Goal: Information Seeking & Learning: Check status

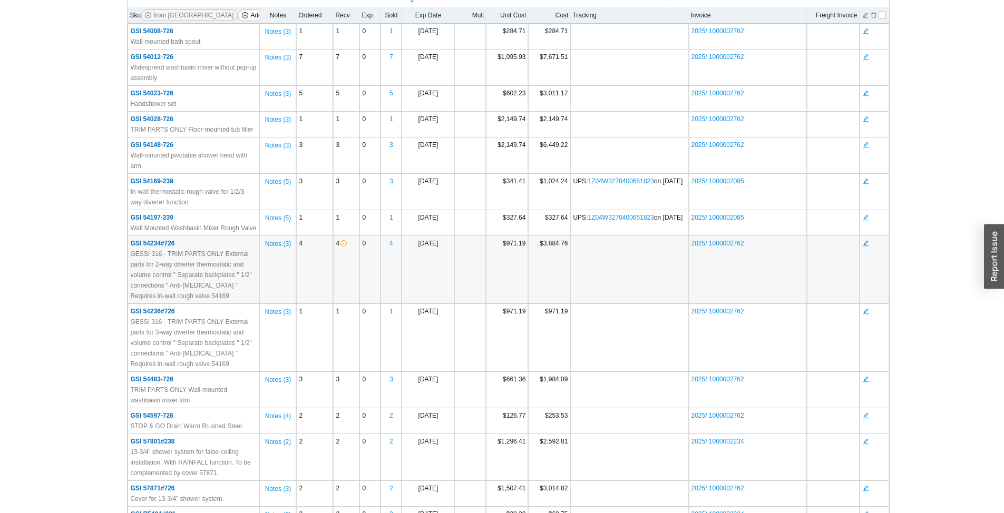
scroll to position [211, 0]
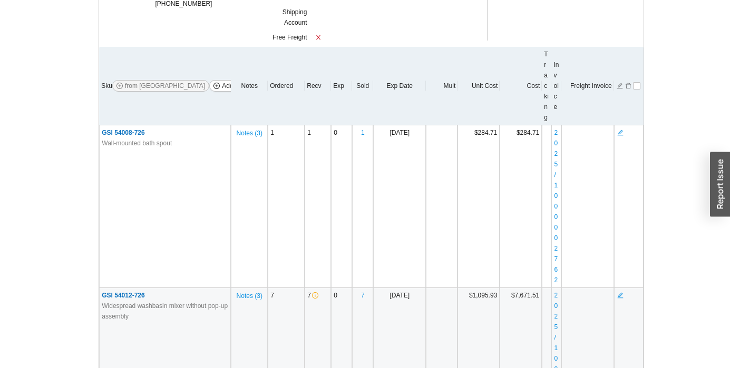
drag, startPoint x: 805, startPoint y: 1, endPoint x: 323, endPoint y: 321, distance: 579.3
click at [323, 321] on td "7" at bounding box center [318, 369] width 26 height 163
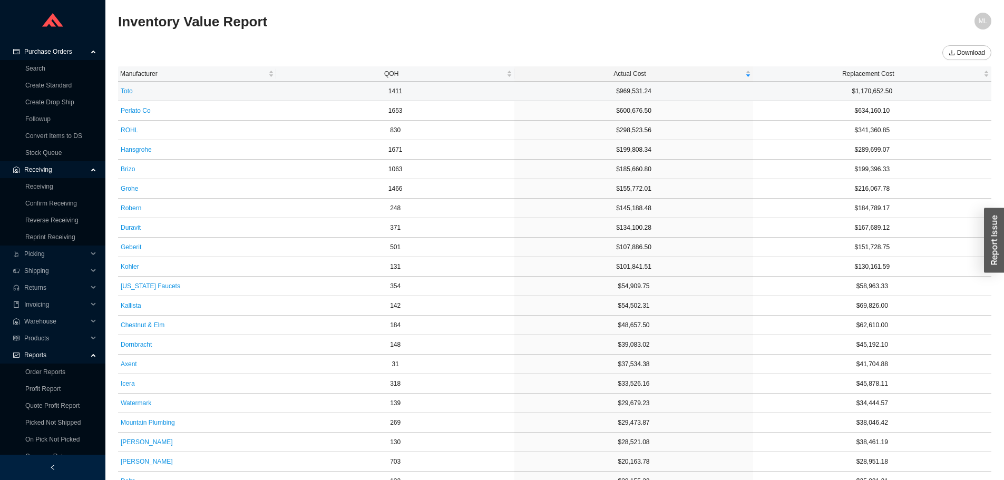
scroll to position [144, 0]
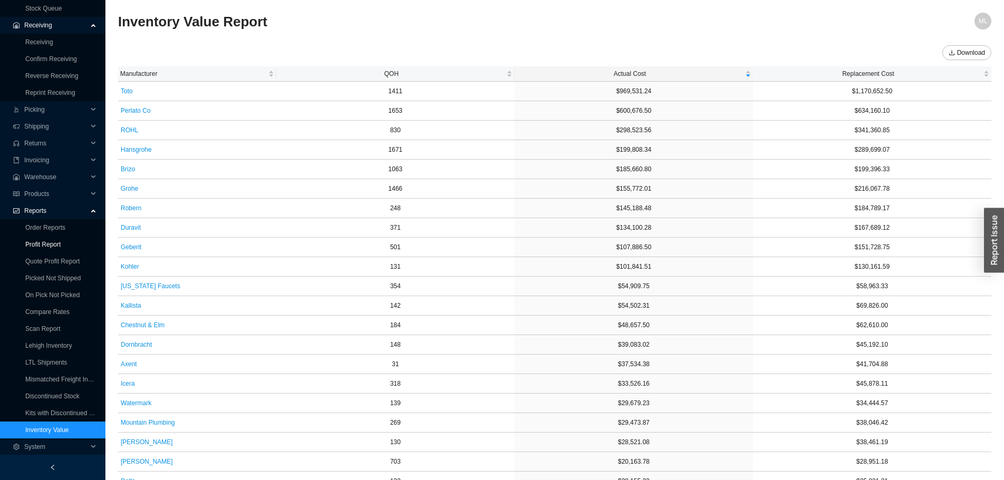
click at [43, 244] on link "Profit Report" at bounding box center [42, 244] width 35 height 7
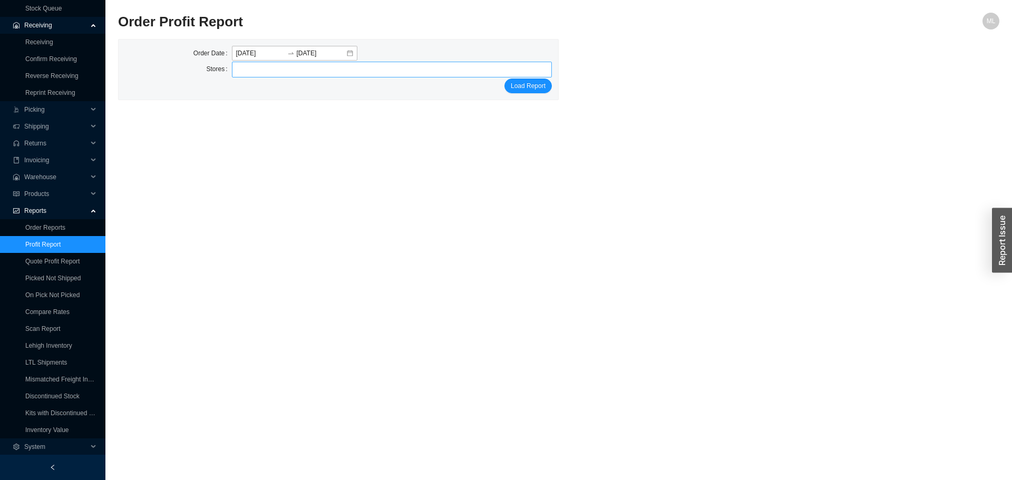
click at [294, 68] on div at bounding box center [387, 69] width 307 height 15
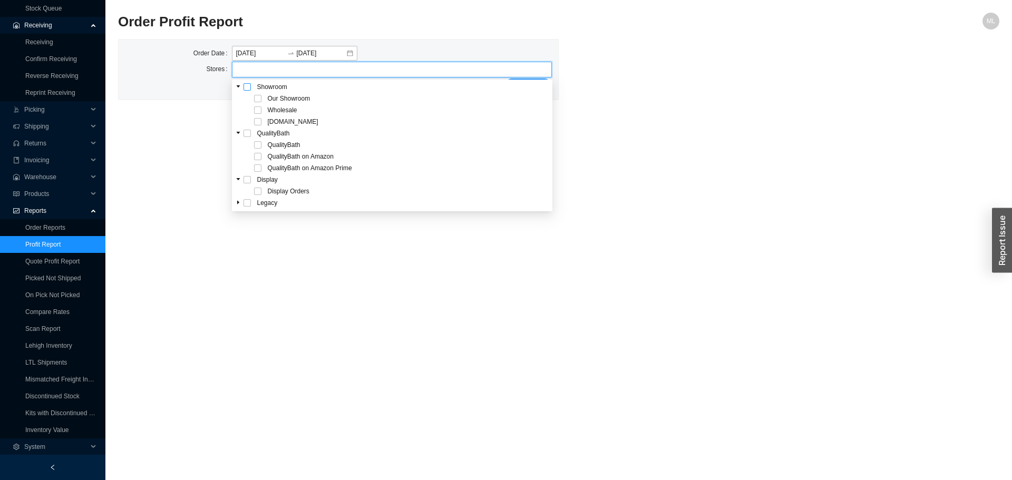
click at [247, 86] on span at bounding box center [246, 86] width 7 height 7
click at [834, 110] on main "Order Profit Report ML Order Date 2025-09-18 2025-09-18 Stores Our Showroom Who…" at bounding box center [558, 246] width 881 height 467
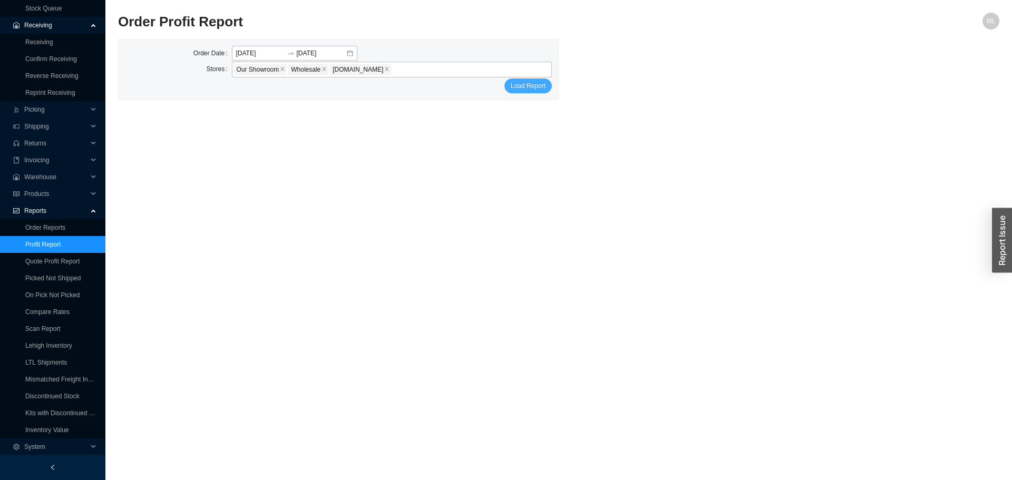
click at [524, 82] on span "Load Report" at bounding box center [528, 86] width 35 height 11
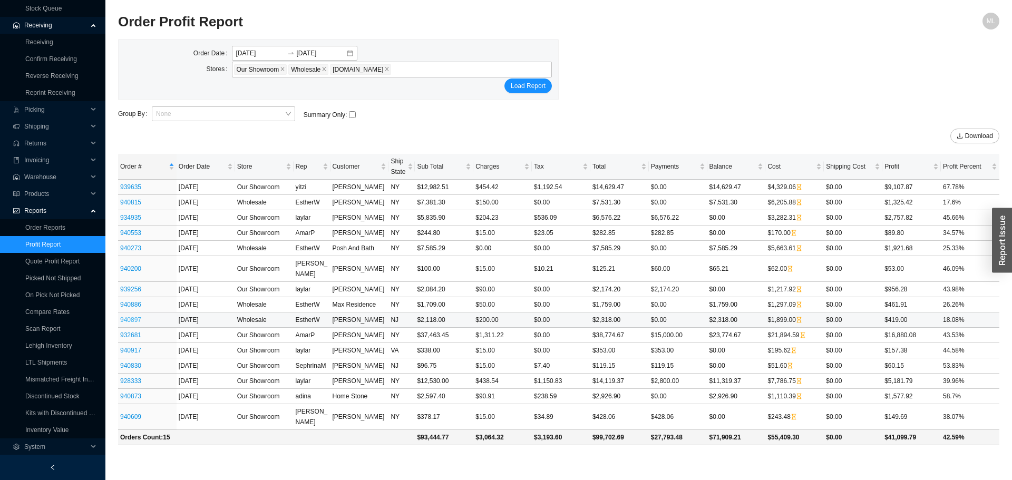
click at [129, 316] on link "940897" at bounding box center [130, 319] width 21 height 7
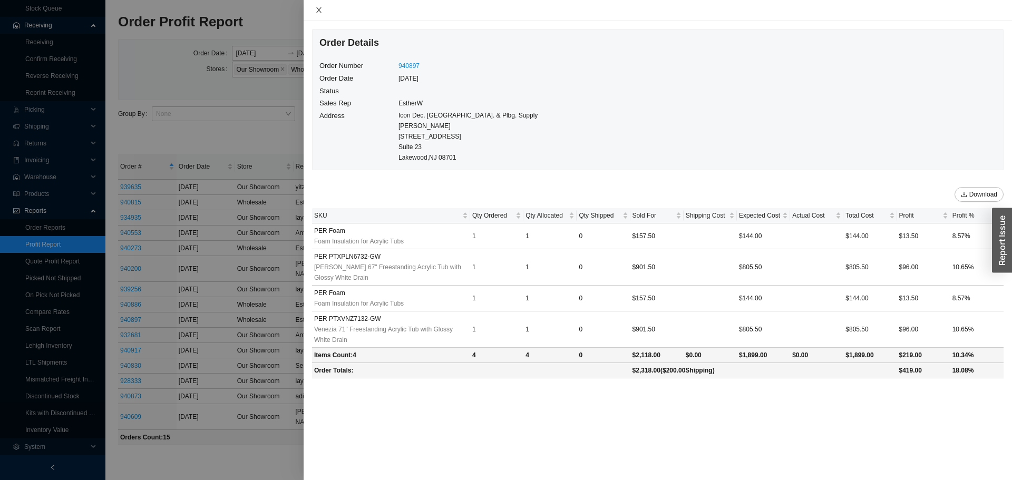
click at [319, 8] on icon "close" at bounding box center [318, 9] width 7 height 7
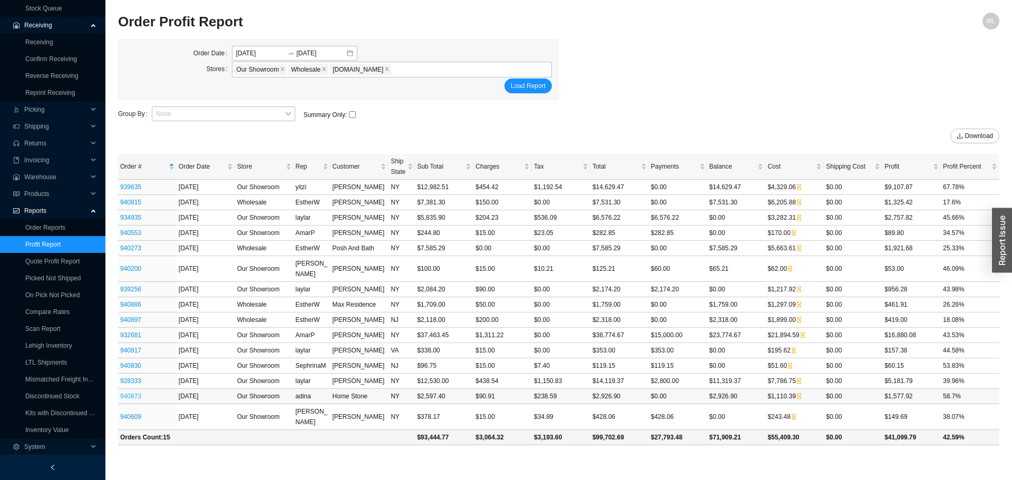
click at [127, 393] on link "940873" at bounding box center [130, 396] width 21 height 7
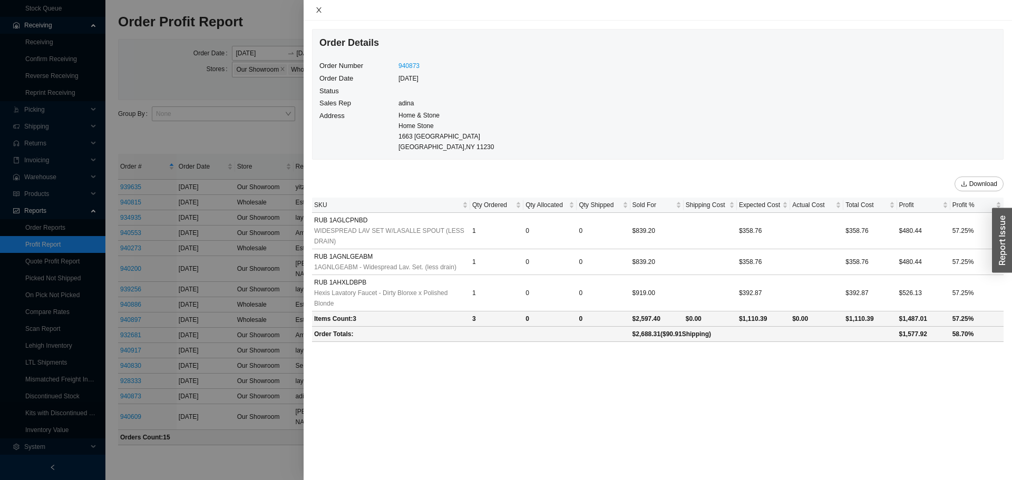
click at [319, 7] on icon "close" at bounding box center [318, 9] width 7 height 7
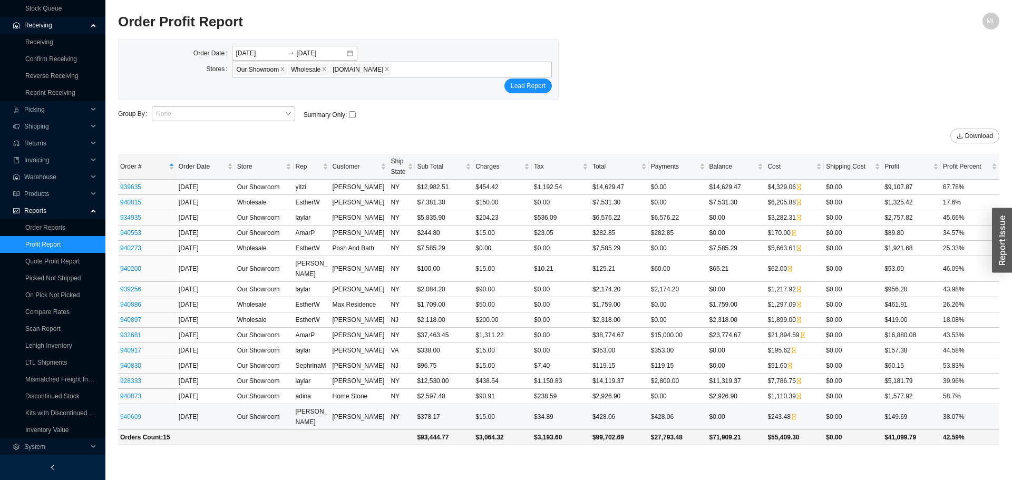
click at [131, 413] on link "940609" at bounding box center [130, 416] width 21 height 7
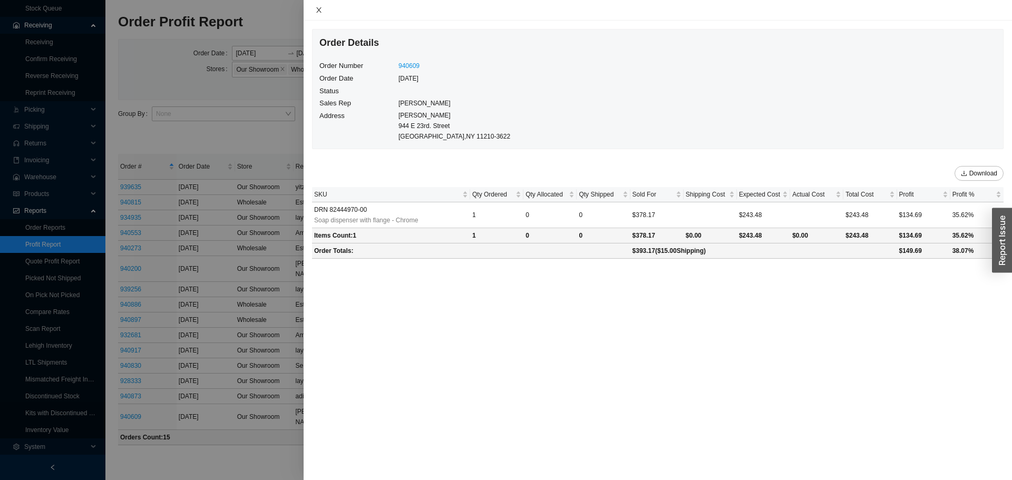
click at [318, 9] on icon "close" at bounding box center [318, 9] width 7 height 7
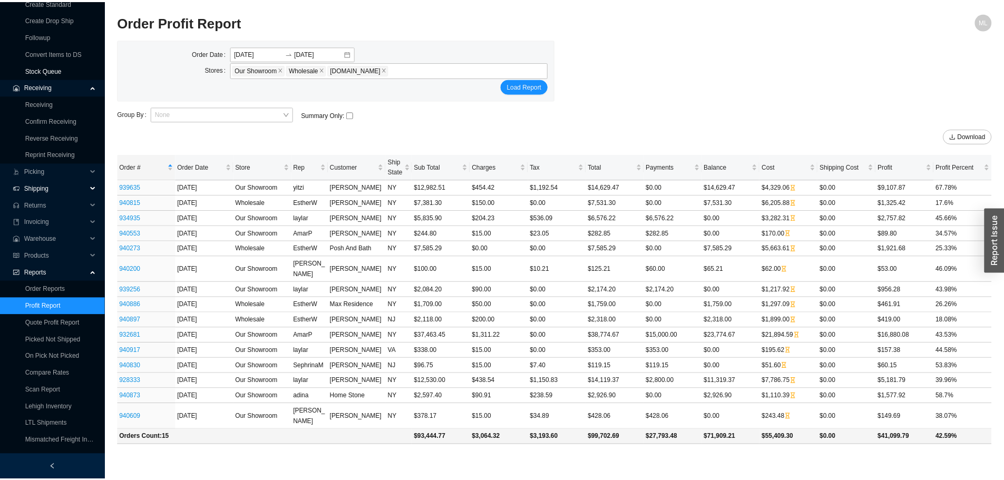
scroll to position [39, 0]
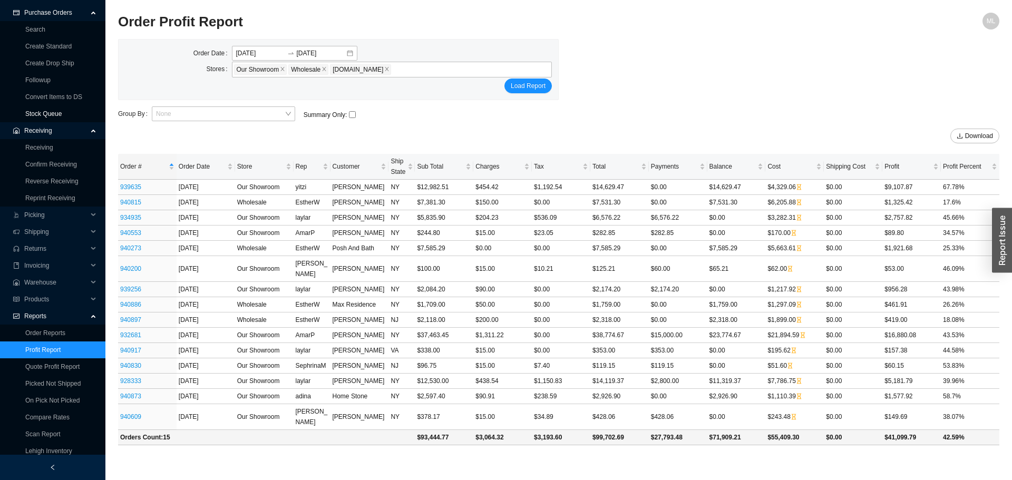
click at [35, 114] on link "Stock Queue" at bounding box center [43, 113] width 36 height 7
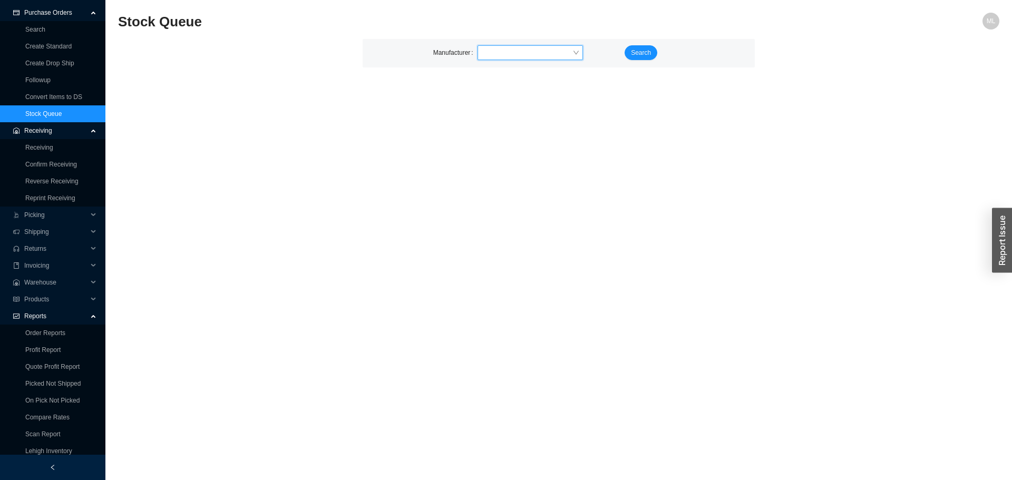
click at [494, 50] on input "search" at bounding box center [527, 53] width 91 height 14
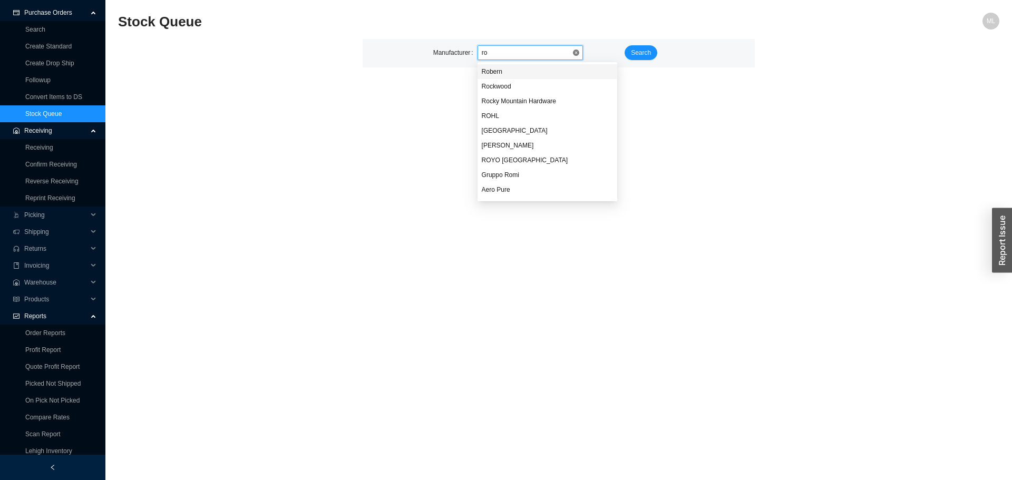
type input "roh"
click at [490, 69] on div "ROHL" at bounding box center [530, 71] width 97 height 9
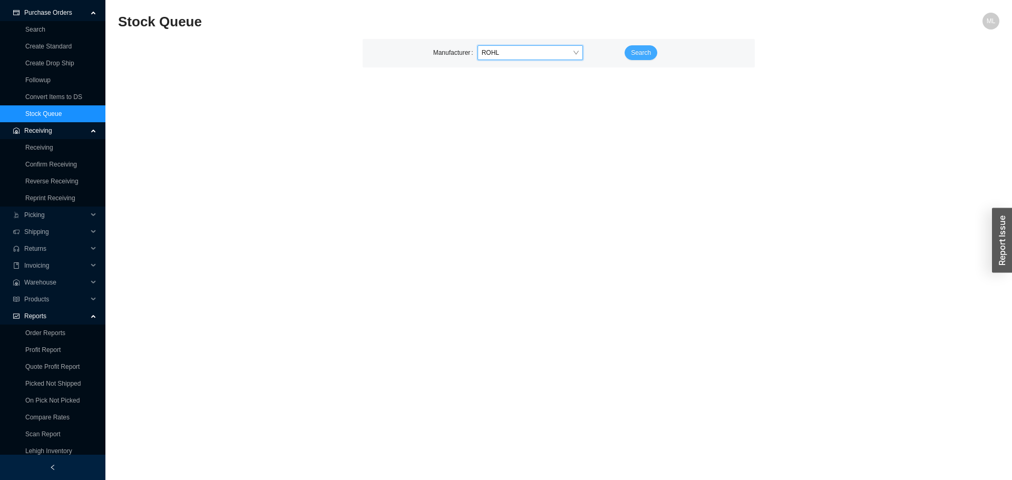
click at [629, 53] on button "Search" at bounding box center [641, 52] width 33 height 15
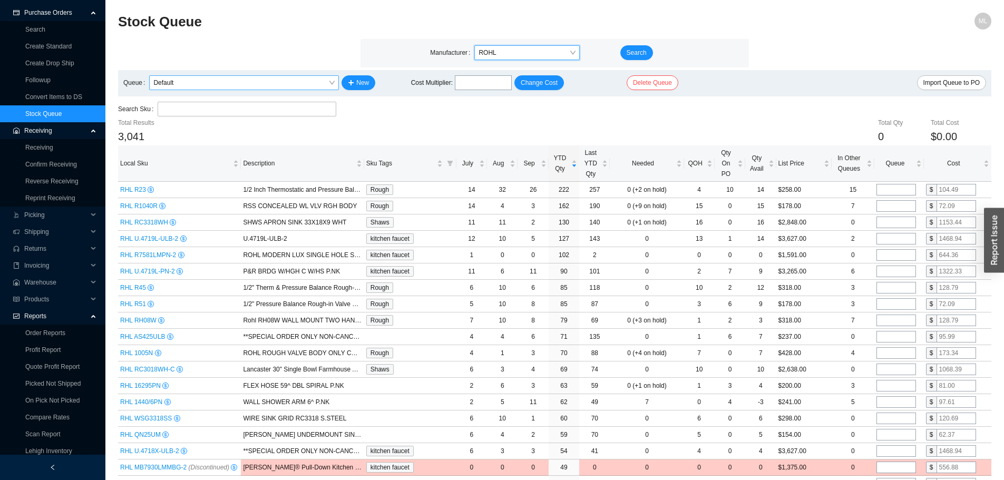
click at [218, 83] on span "Default" at bounding box center [243, 83] width 181 height 14
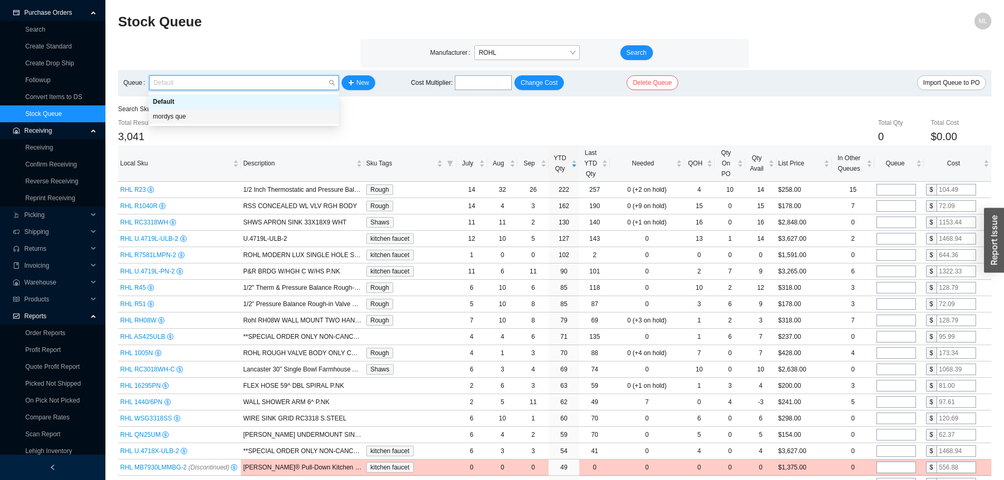
click at [184, 114] on div "mordys que" at bounding box center [244, 116] width 182 height 9
